Goal: Task Accomplishment & Management: Complete application form

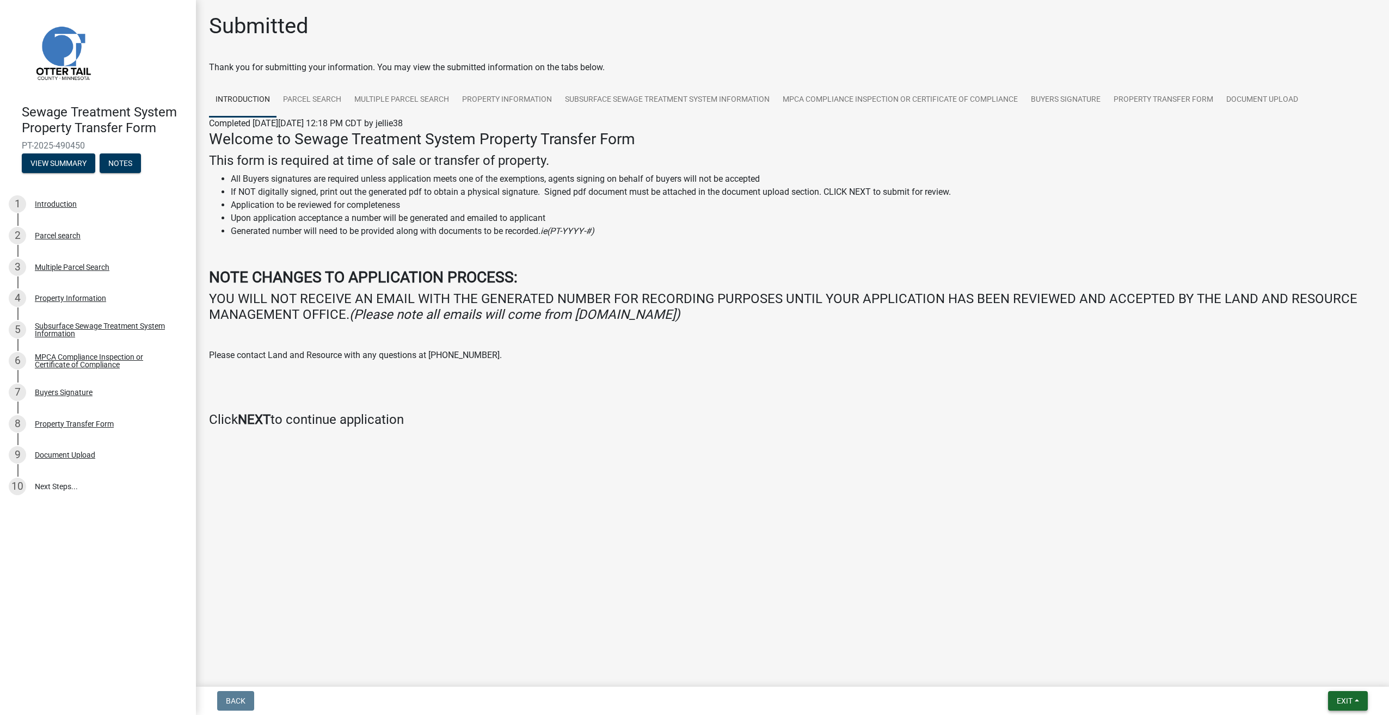
click at [1346, 702] on span "Exit" at bounding box center [1345, 701] width 16 height 9
click at [1336, 694] on button "Exit" at bounding box center [1348, 701] width 40 height 20
click at [1348, 695] on button "Exit" at bounding box center [1348, 701] width 40 height 20
click at [1323, 671] on button "Save & Exit" at bounding box center [1324, 673] width 87 height 26
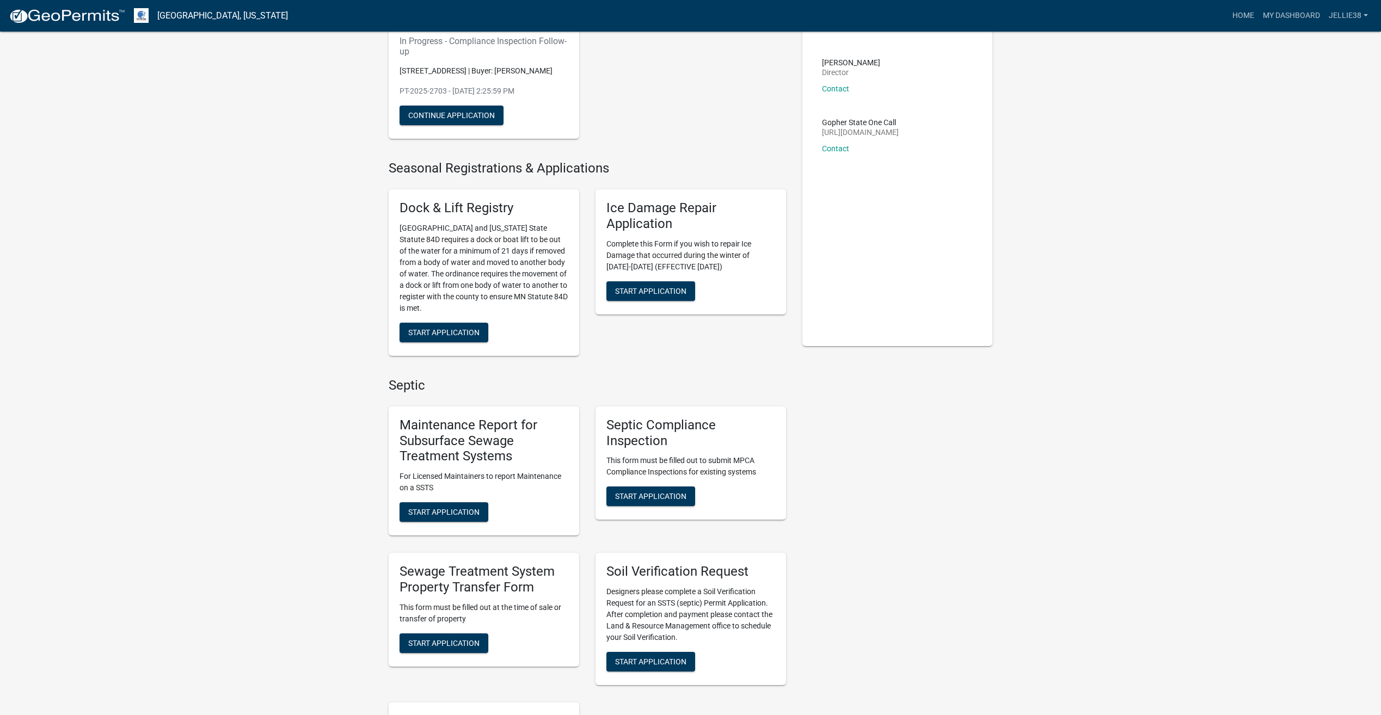
scroll to position [163, 0]
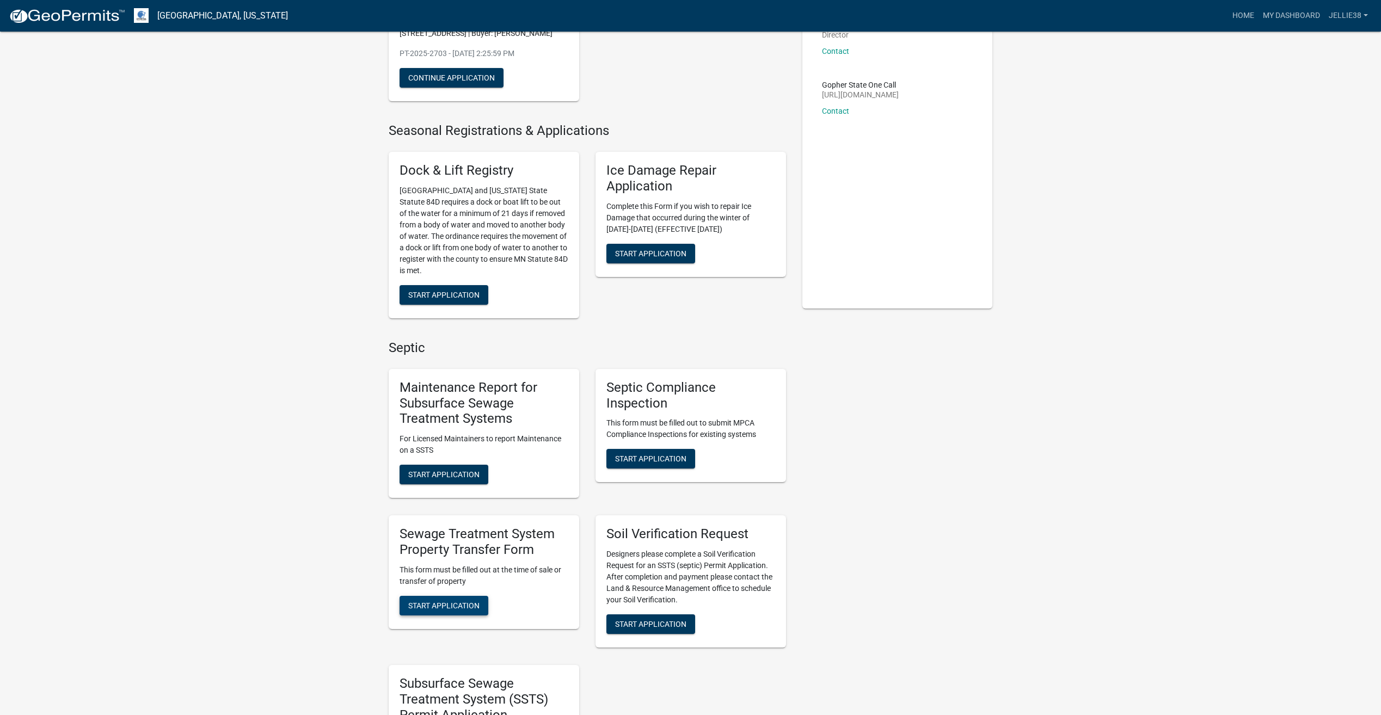
click at [438, 602] on span "Start Application" at bounding box center [443, 605] width 71 height 9
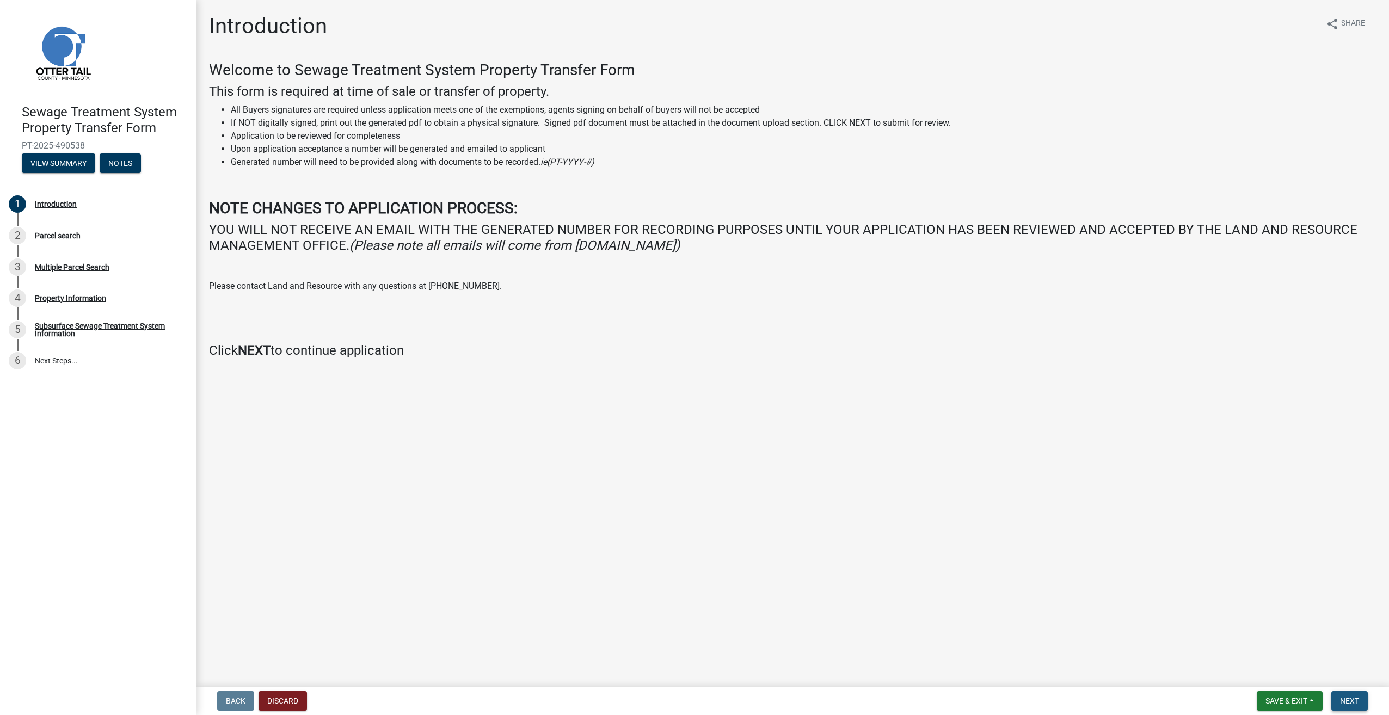
click at [1357, 693] on button "Next" at bounding box center [1350, 701] width 36 height 20
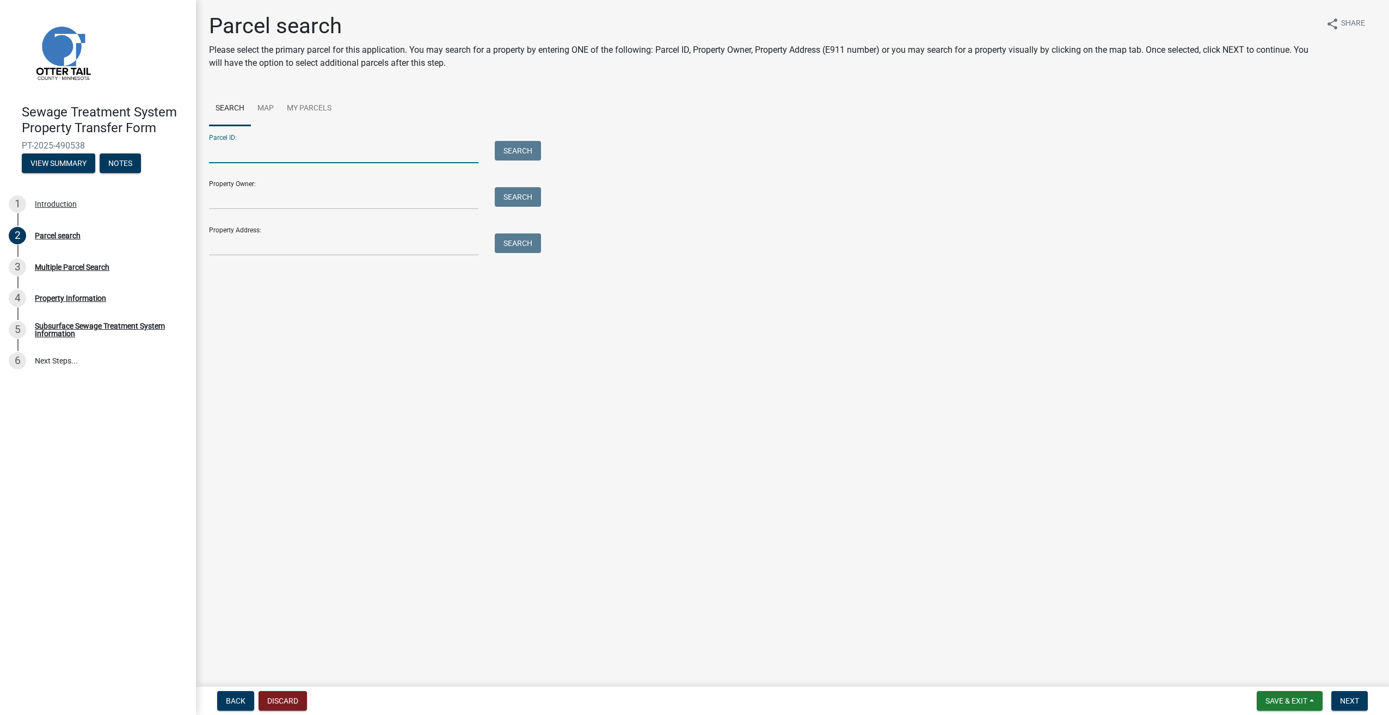
click at [267, 160] on input "Parcel ID:" at bounding box center [343, 152] width 269 height 22
type input "25000991178000"
click at [518, 142] on button "Search" at bounding box center [518, 151] width 46 height 20
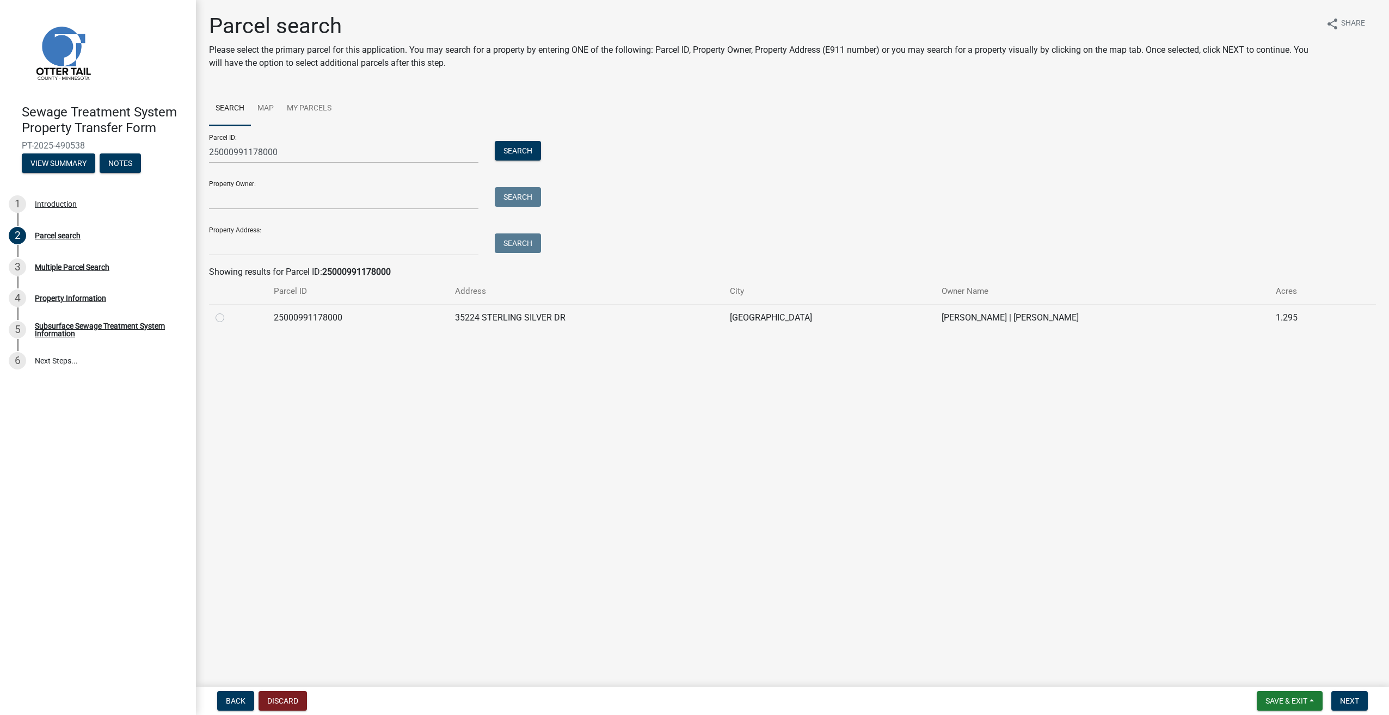
click at [229, 311] on label at bounding box center [229, 311] width 0 height 0
click at [229, 318] on input "radio" at bounding box center [232, 314] width 7 height 7
radio input "true"
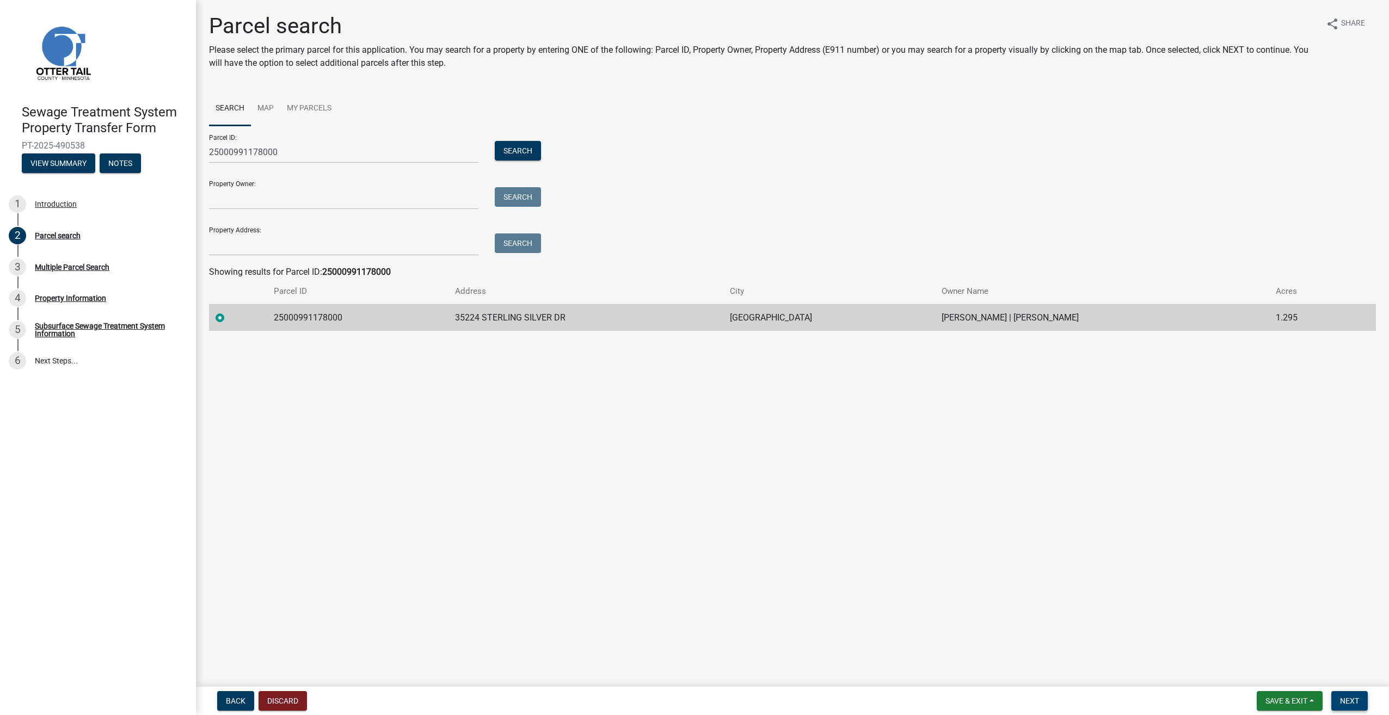
click at [1359, 695] on button "Next" at bounding box center [1350, 701] width 36 height 20
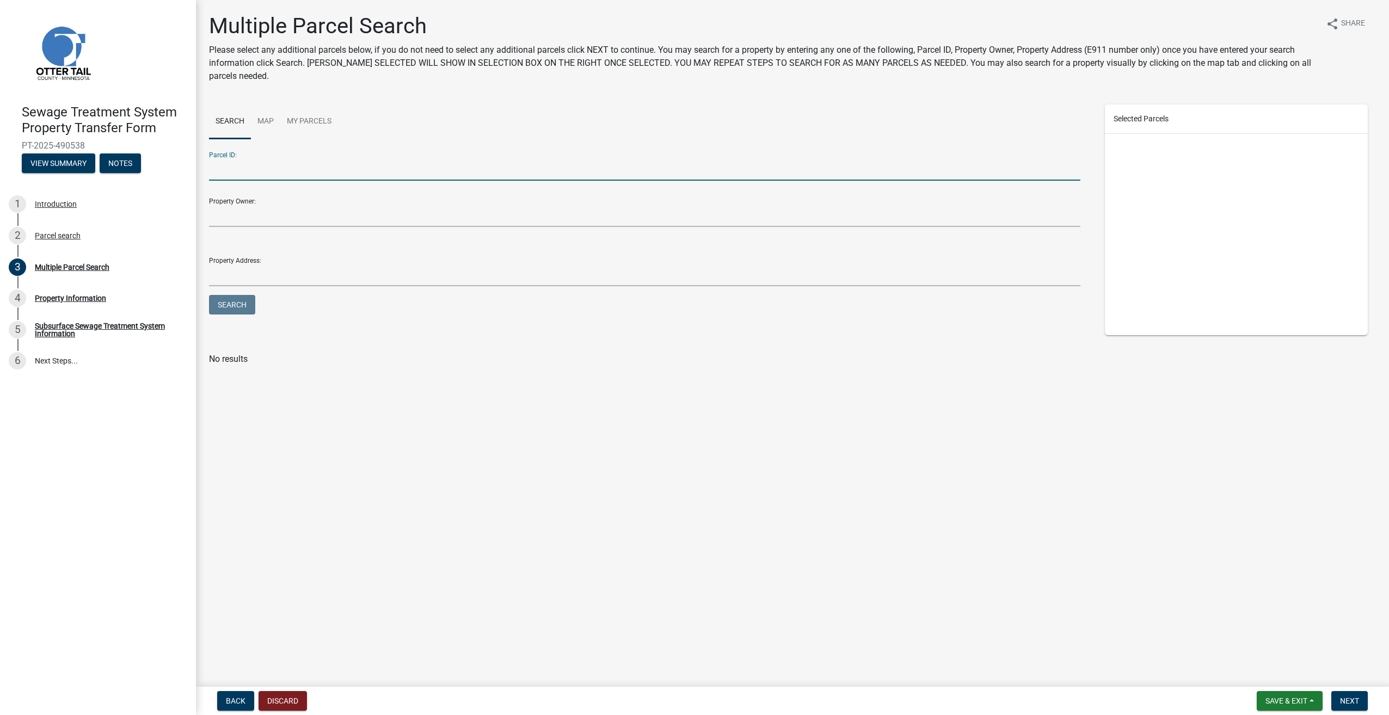
click at [367, 170] on input "Parcel ID:" at bounding box center [645, 169] width 872 height 22
type input "25000991178000"
click at [231, 302] on button "Search" at bounding box center [232, 305] width 46 height 20
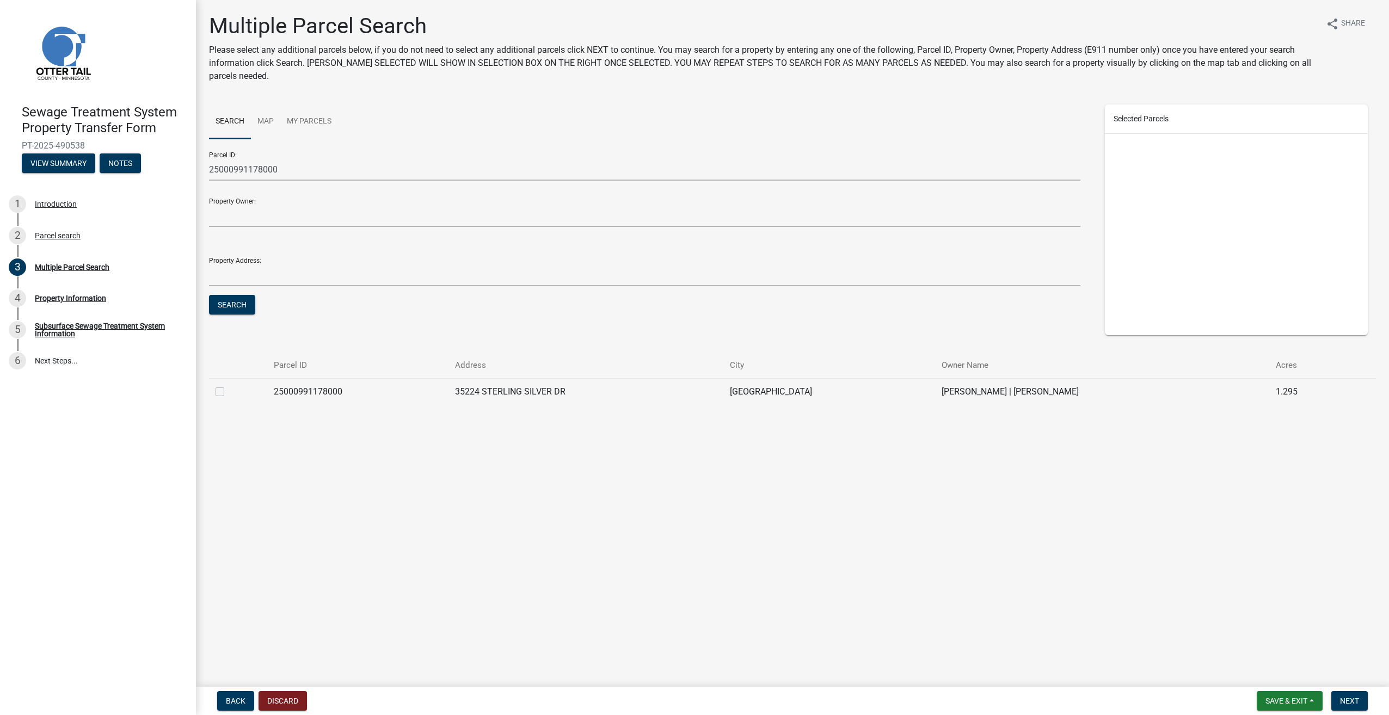
click at [229, 385] on label at bounding box center [229, 385] width 0 height 0
click at [229, 391] on input "checkbox" at bounding box center [232, 388] width 7 height 7
checkbox input "true"
click at [1359, 697] on span "Next" at bounding box center [1349, 701] width 19 height 9
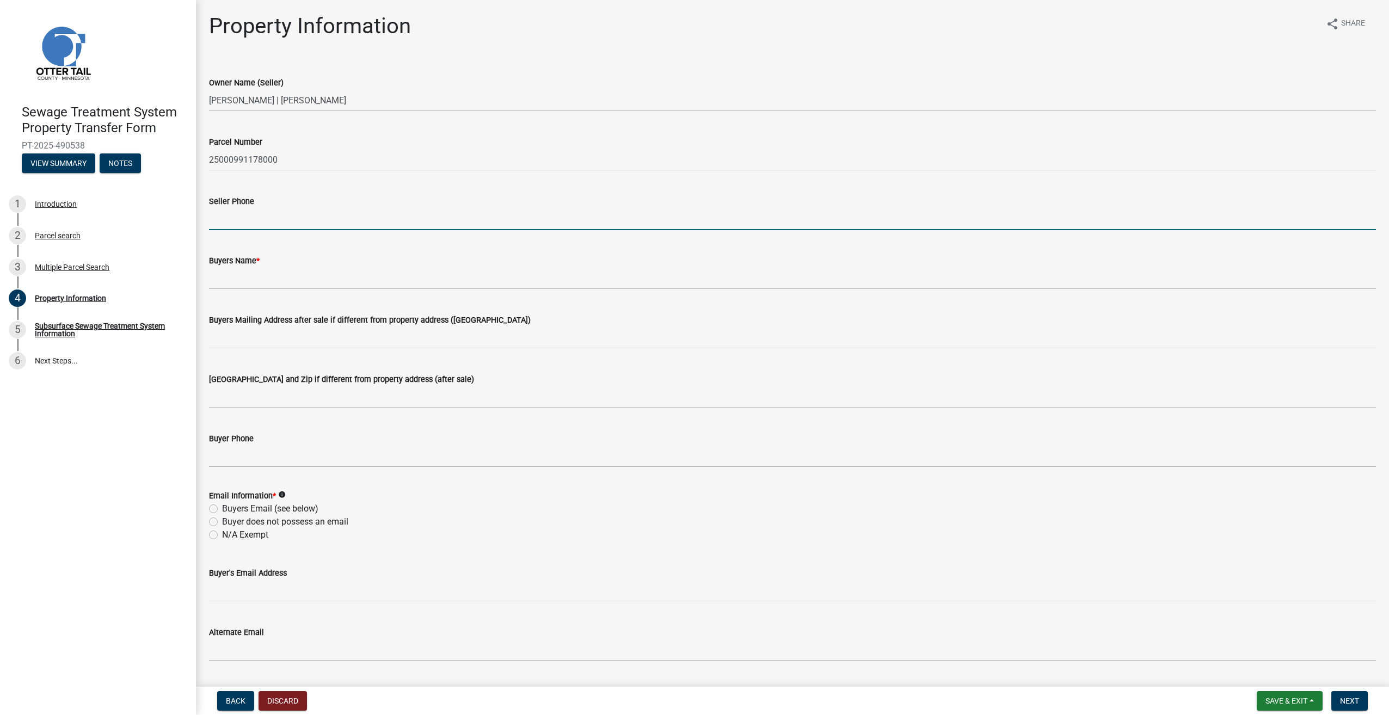
click at [239, 225] on input "Seller Phone" at bounding box center [792, 219] width 1167 height 22
click at [265, 214] on input "Seller Phone" at bounding box center [792, 219] width 1167 height 22
type input "7017405835"
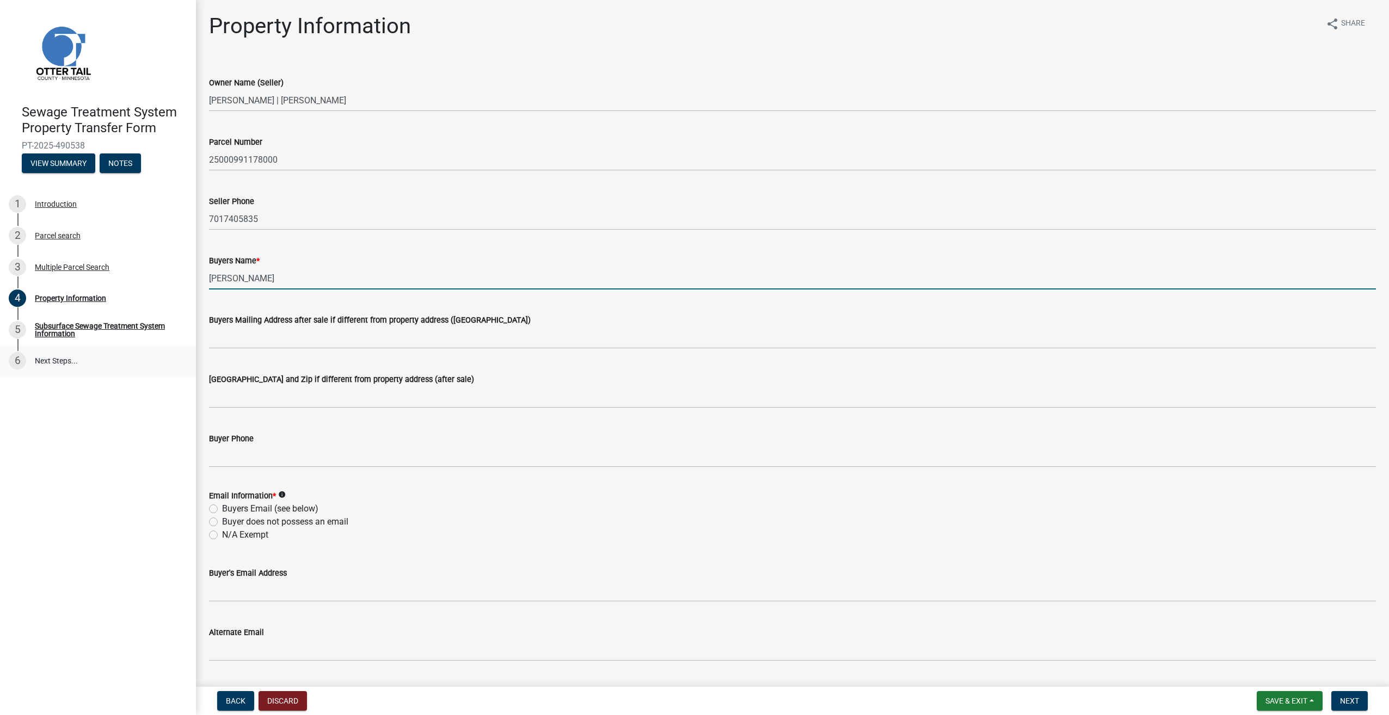
type input "[PERSON_NAME]"
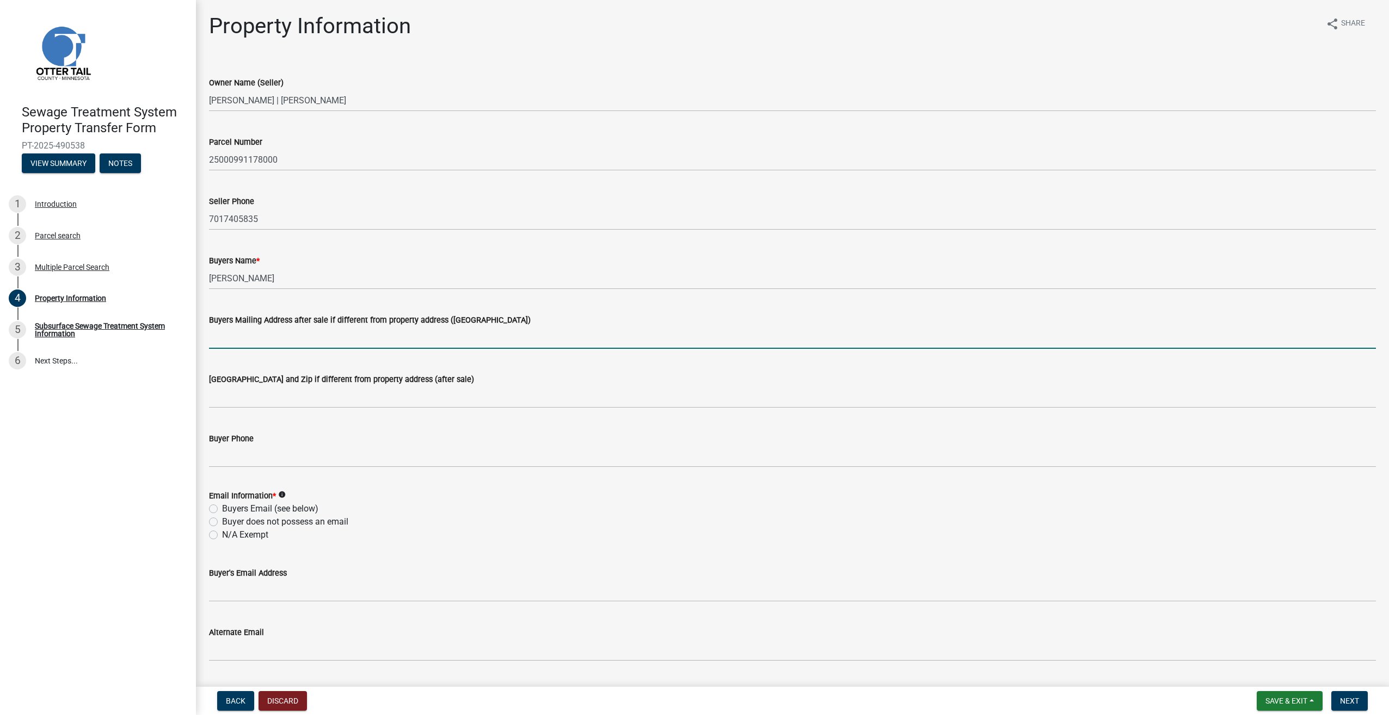
click at [321, 339] on input "Buyers Mailing Address after sale if different from property address ([GEOGRAPH…" at bounding box center [792, 338] width 1167 height 22
type input "[STREET_ADDRESS]"
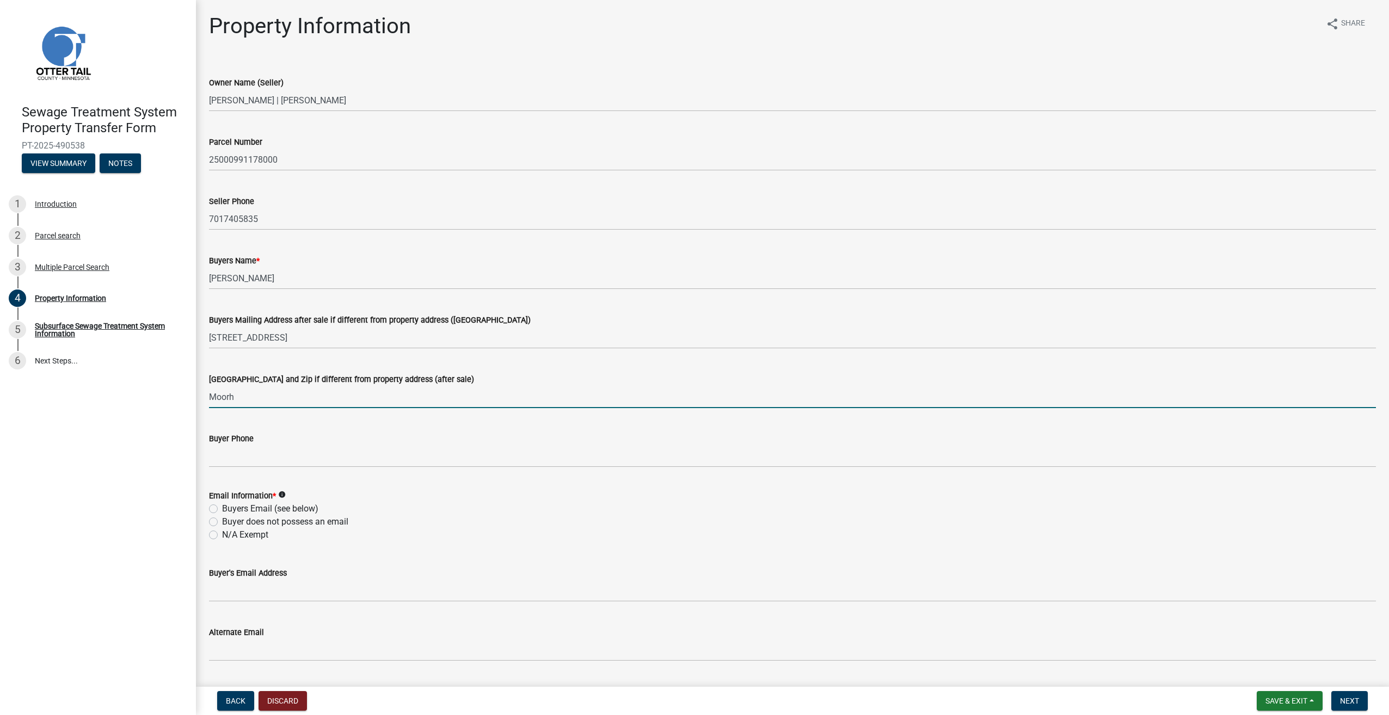
type input "[GEOGRAPHIC_DATA], [GEOGRAPHIC_DATA] 56560"
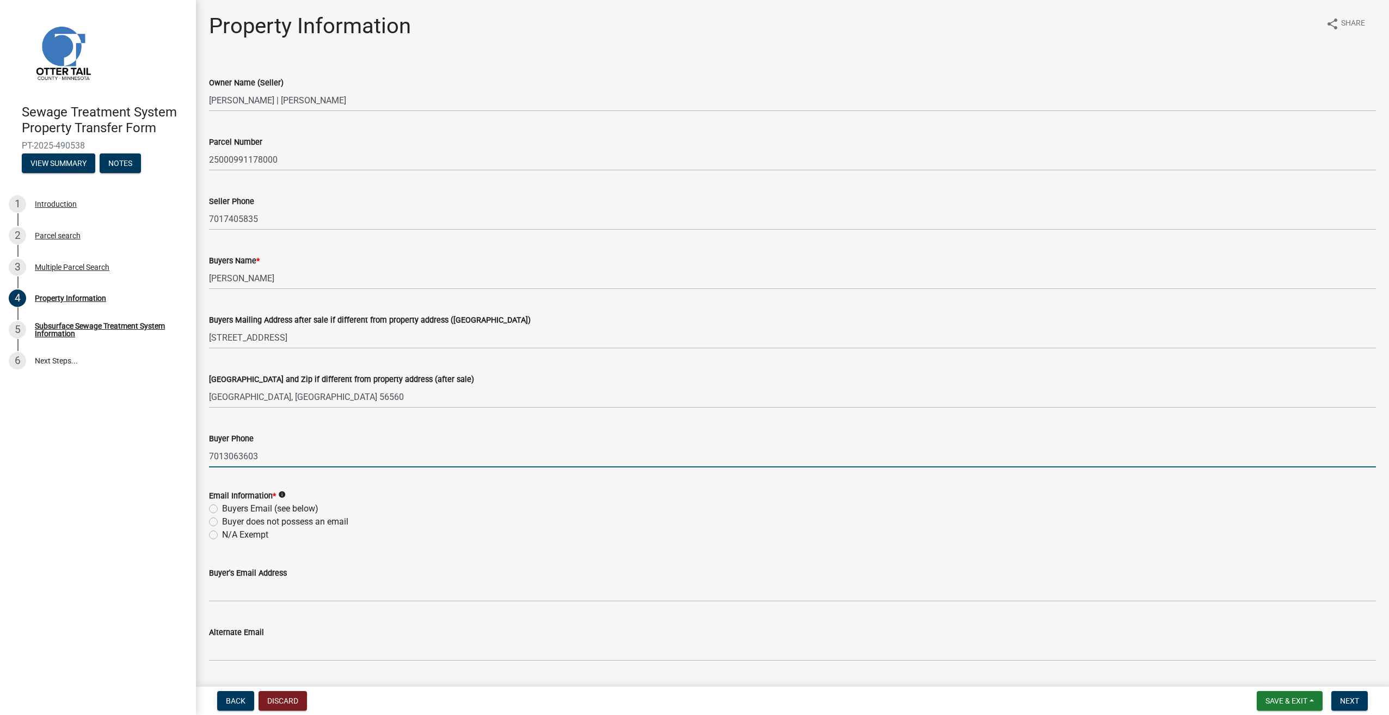
type input "7013063603"
click at [222, 536] on label "N/A Exempt" at bounding box center [245, 535] width 46 height 13
click at [222, 536] on input "N/A Exempt" at bounding box center [225, 532] width 7 height 7
radio input "true"
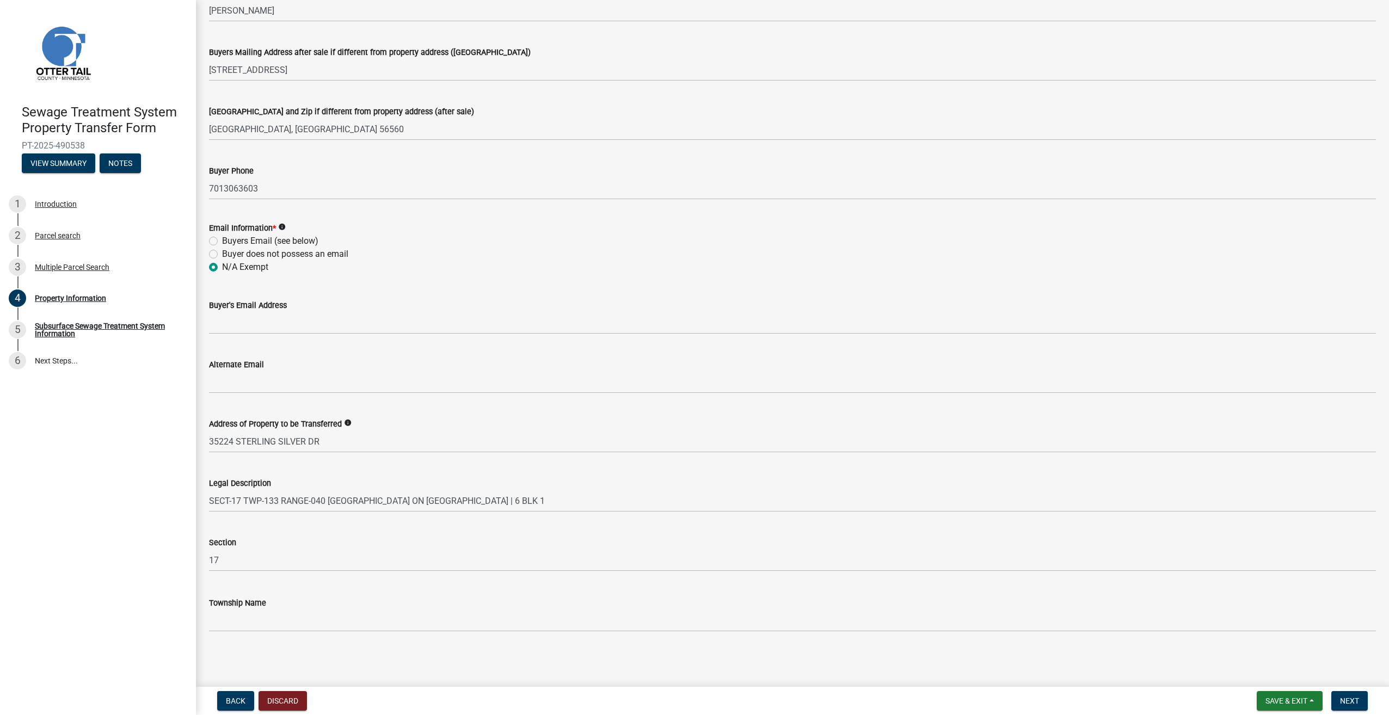
scroll to position [268, 0]
click at [1355, 697] on span "Next" at bounding box center [1349, 701] width 19 height 9
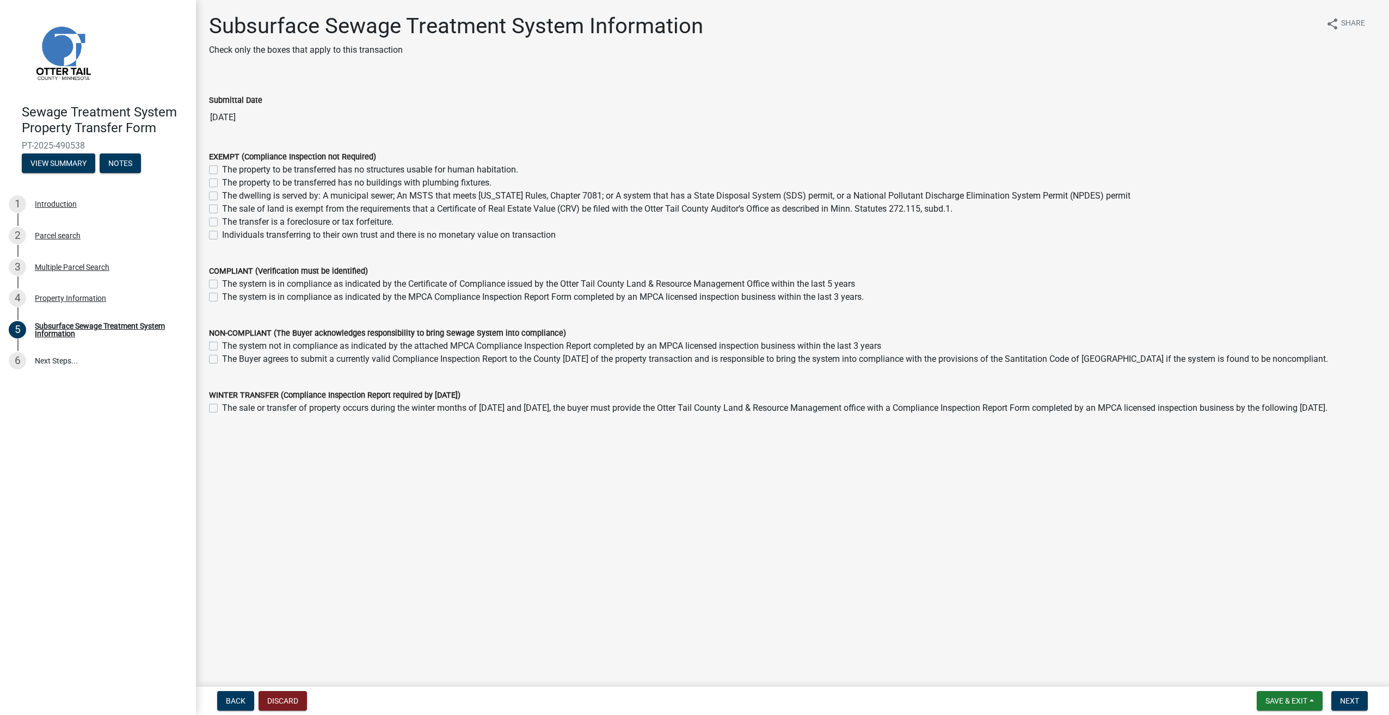
click at [222, 182] on label "The property to be transferred has no buildings with plumbing fixtures." at bounding box center [356, 182] width 269 height 13
click at [222, 182] on input "The property to be transferred has no buildings with plumbing fixtures." at bounding box center [225, 179] width 7 height 7
checkbox input "true"
checkbox input "false"
checkbox input "true"
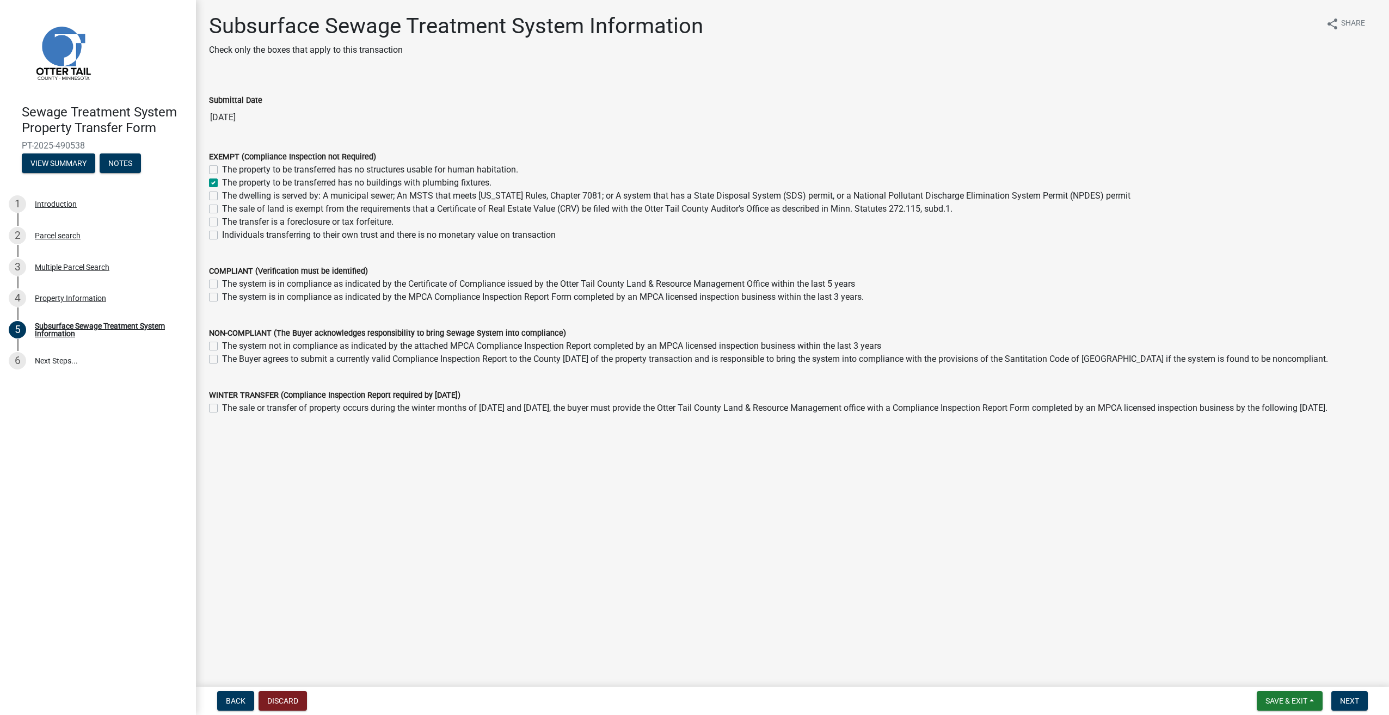
checkbox input "false"
click at [1353, 697] on span "Next" at bounding box center [1349, 701] width 19 height 9
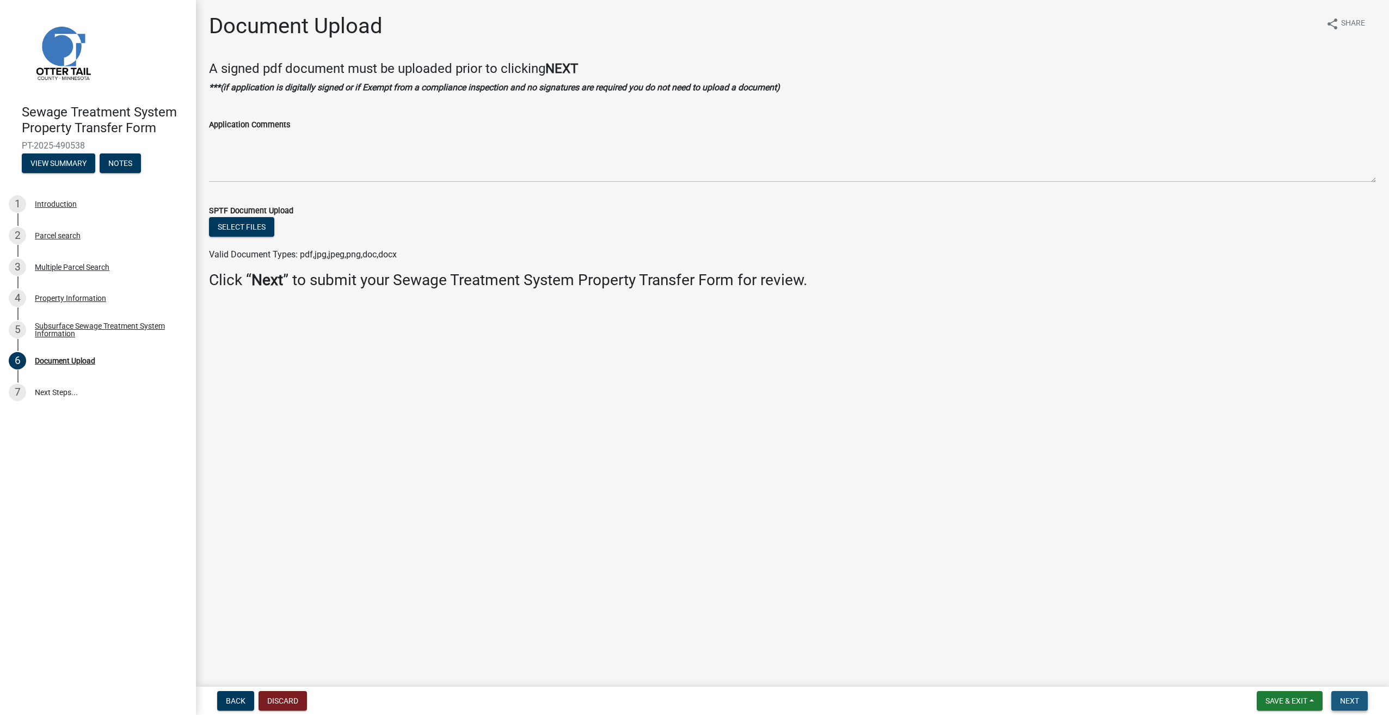
click at [1353, 697] on span "Next" at bounding box center [1349, 701] width 19 height 9
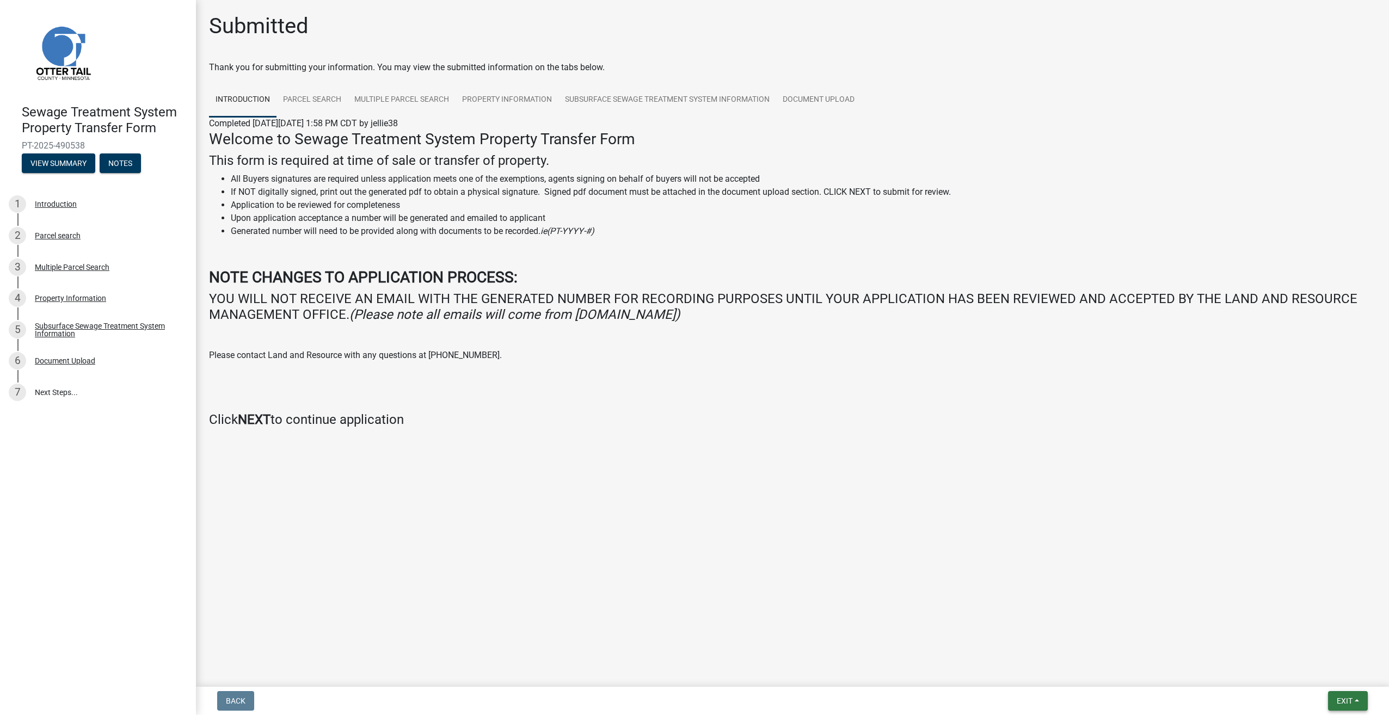
click at [1353, 697] on span "Exit" at bounding box center [1345, 701] width 16 height 9
click at [931, 600] on main "Submitted Thank you for submitting your information. You may view the submitted…" at bounding box center [792, 341] width 1193 height 683
